Goal: Navigation & Orientation: Go to known website

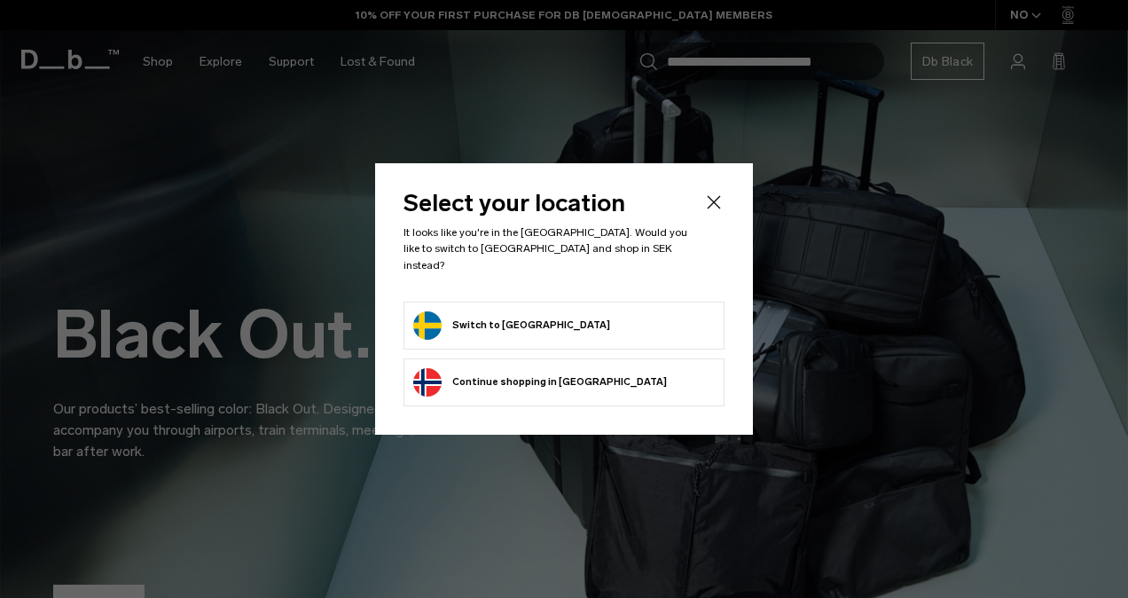
click at [515, 302] on li "Switch to [GEOGRAPHIC_DATA]" at bounding box center [564, 326] width 321 height 48
click at [496, 319] on button "Switch to [GEOGRAPHIC_DATA]" at bounding box center [511, 325] width 197 height 28
click at [486, 311] on button "Switch to [GEOGRAPHIC_DATA]" at bounding box center [511, 325] width 197 height 28
